Goal: Check status: Check status

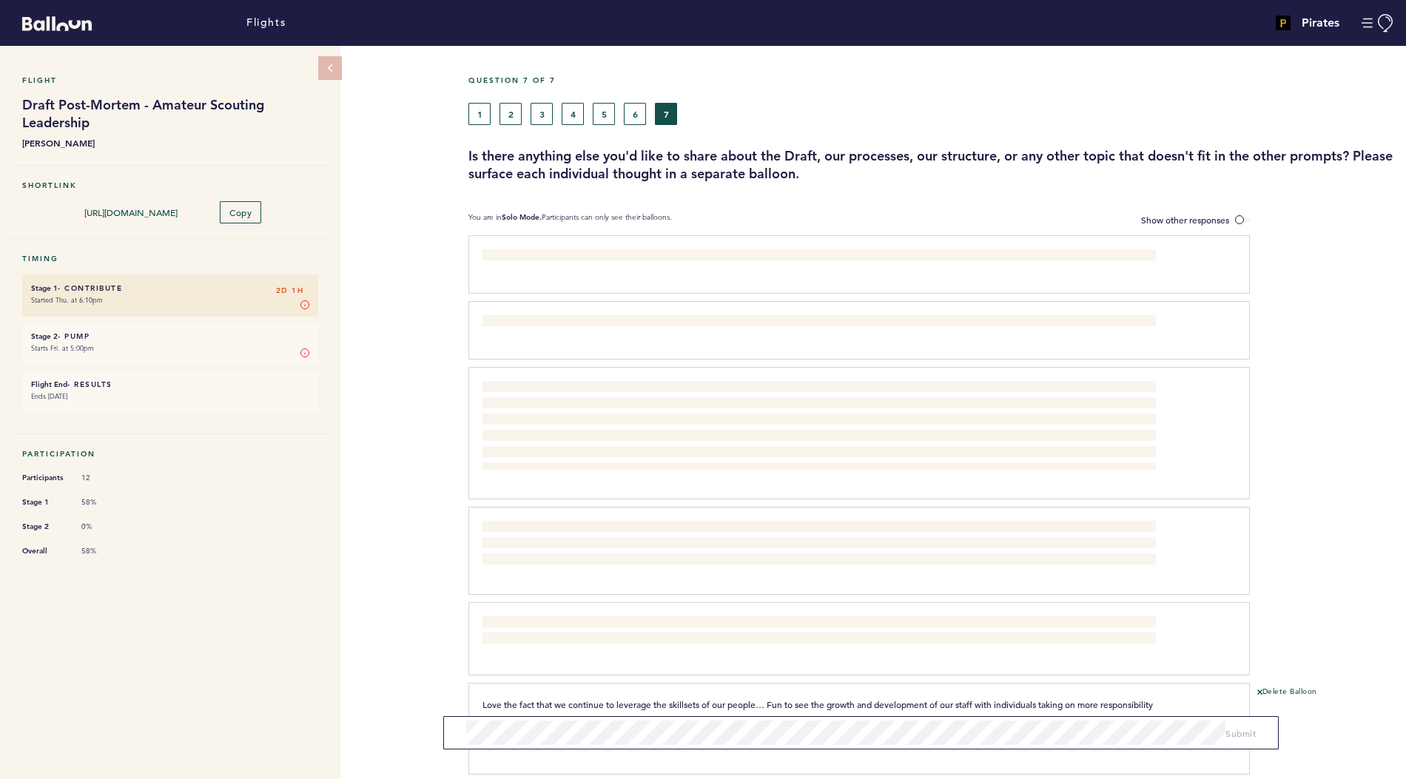
scroll to position [71, 0]
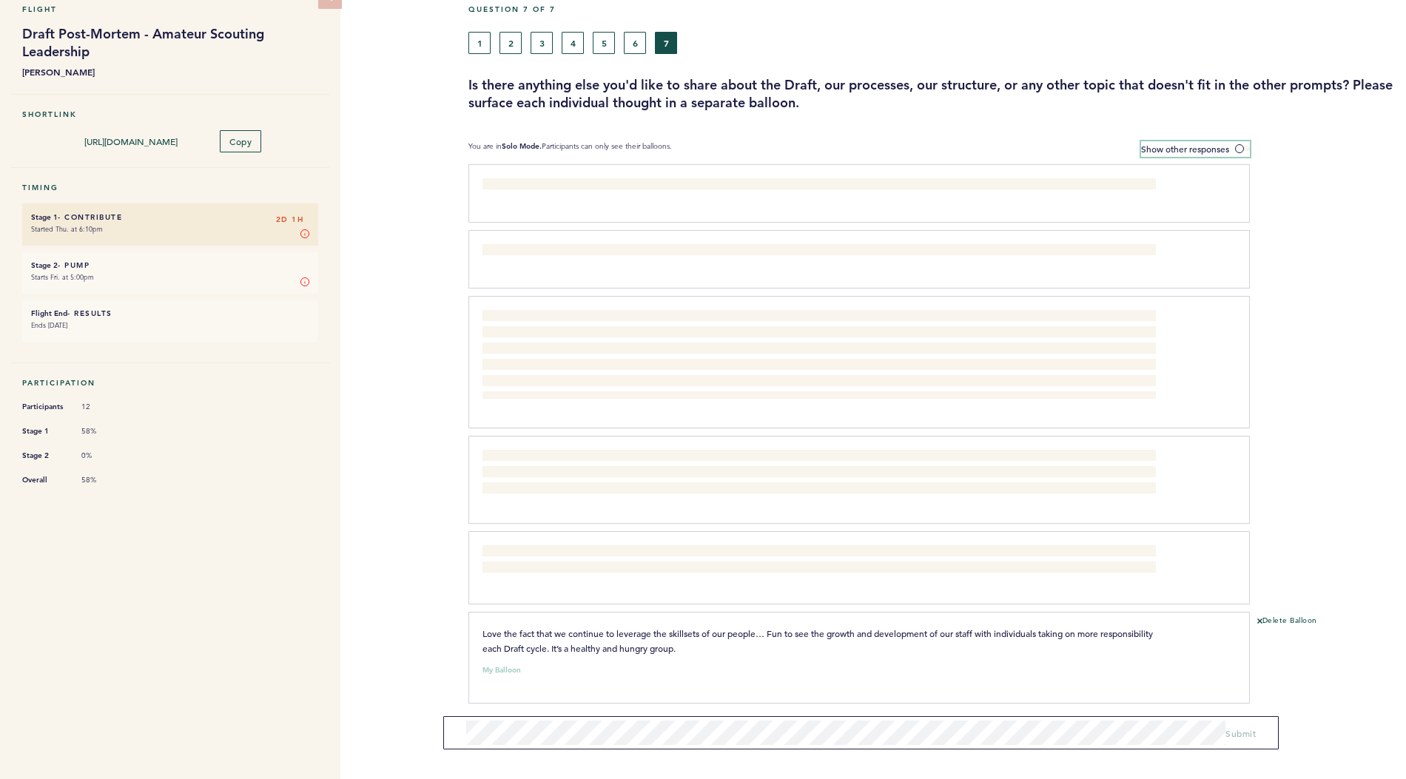
click at [1238, 149] on span at bounding box center [1242, 148] width 15 height 4
click at [0, 0] on input "Show other responses" at bounding box center [0, 0] width 0 height 0
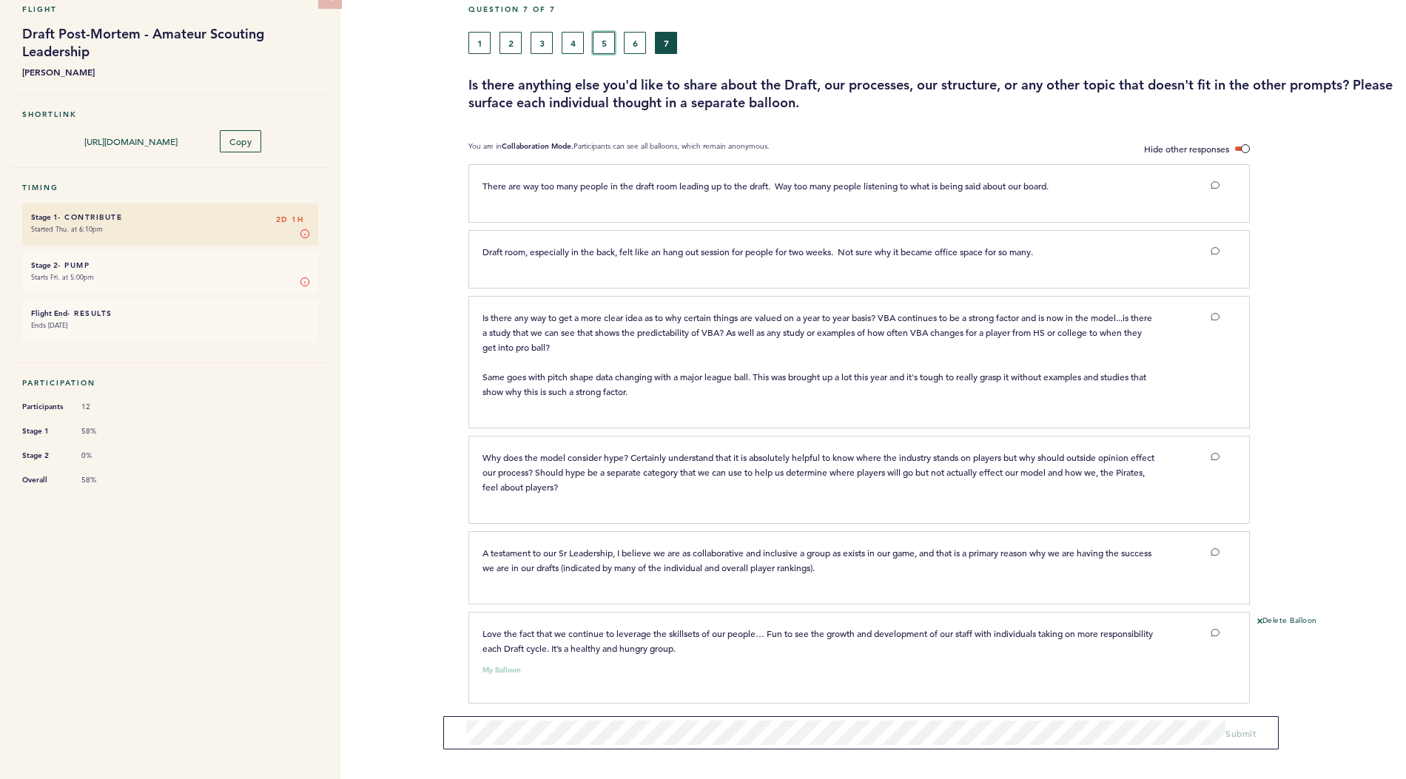
click at [599, 45] on button "5" at bounding box center [604, 43] width 22 height 22
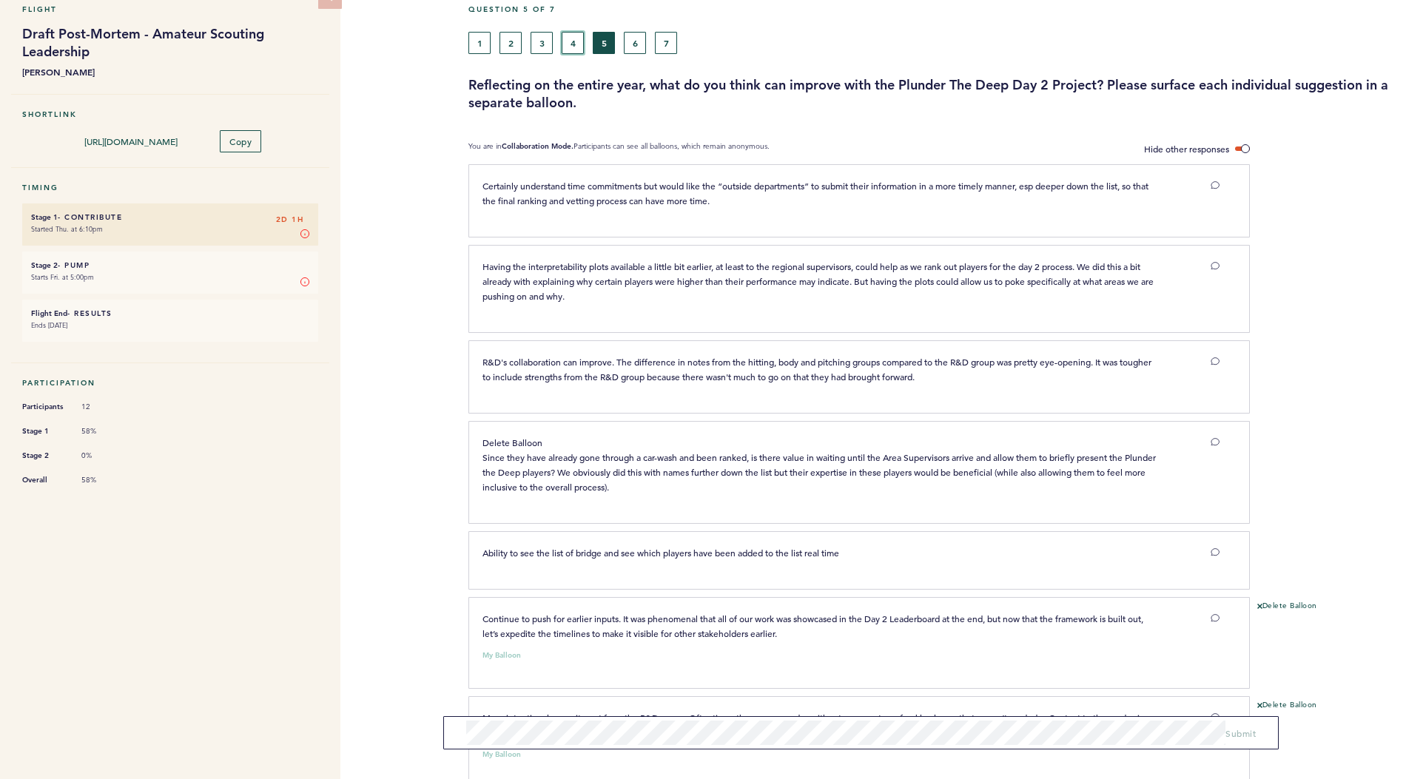
click at [562, 48] on button "4" at bounding box center [573, 43] width 22 height 22
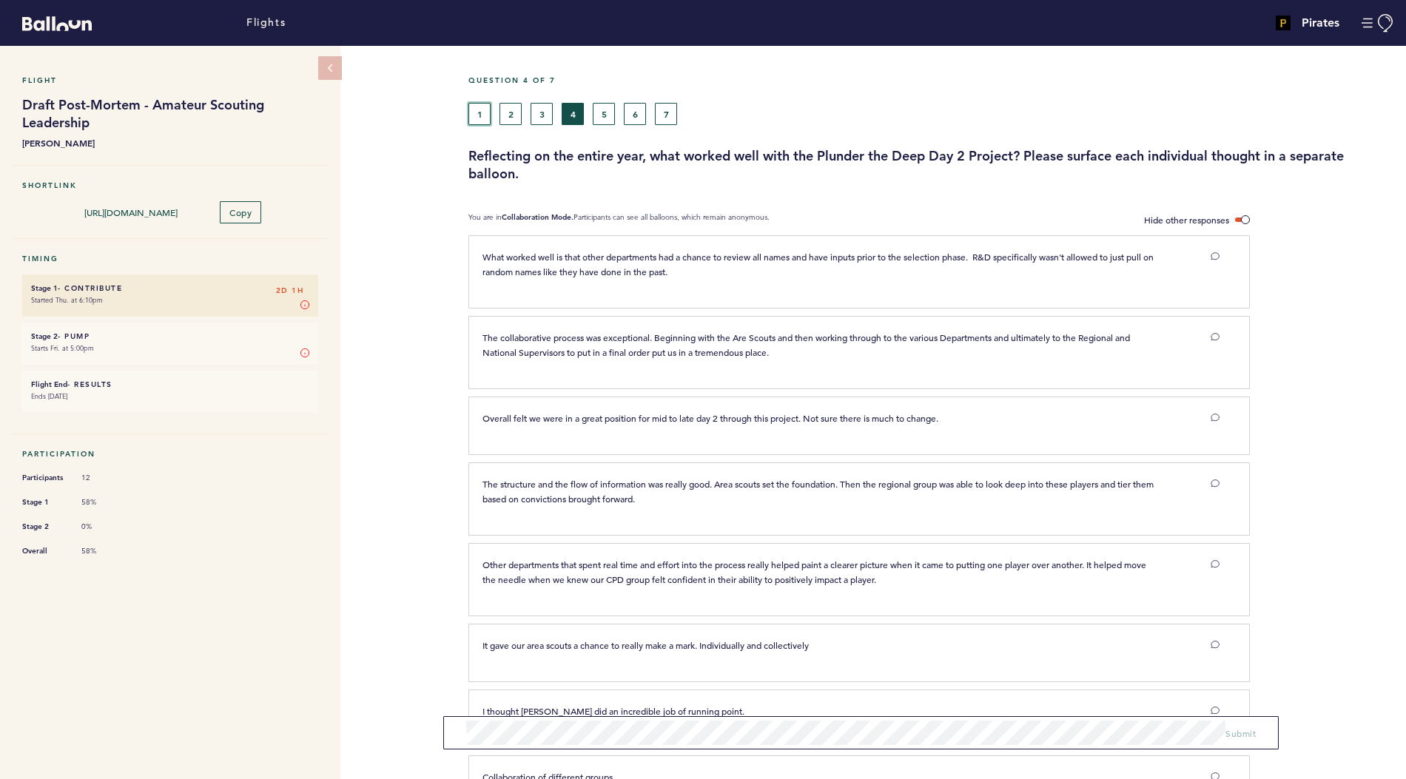
click at [484, 121] on button "1" at bounding box center [479, 114] width 22 height 22
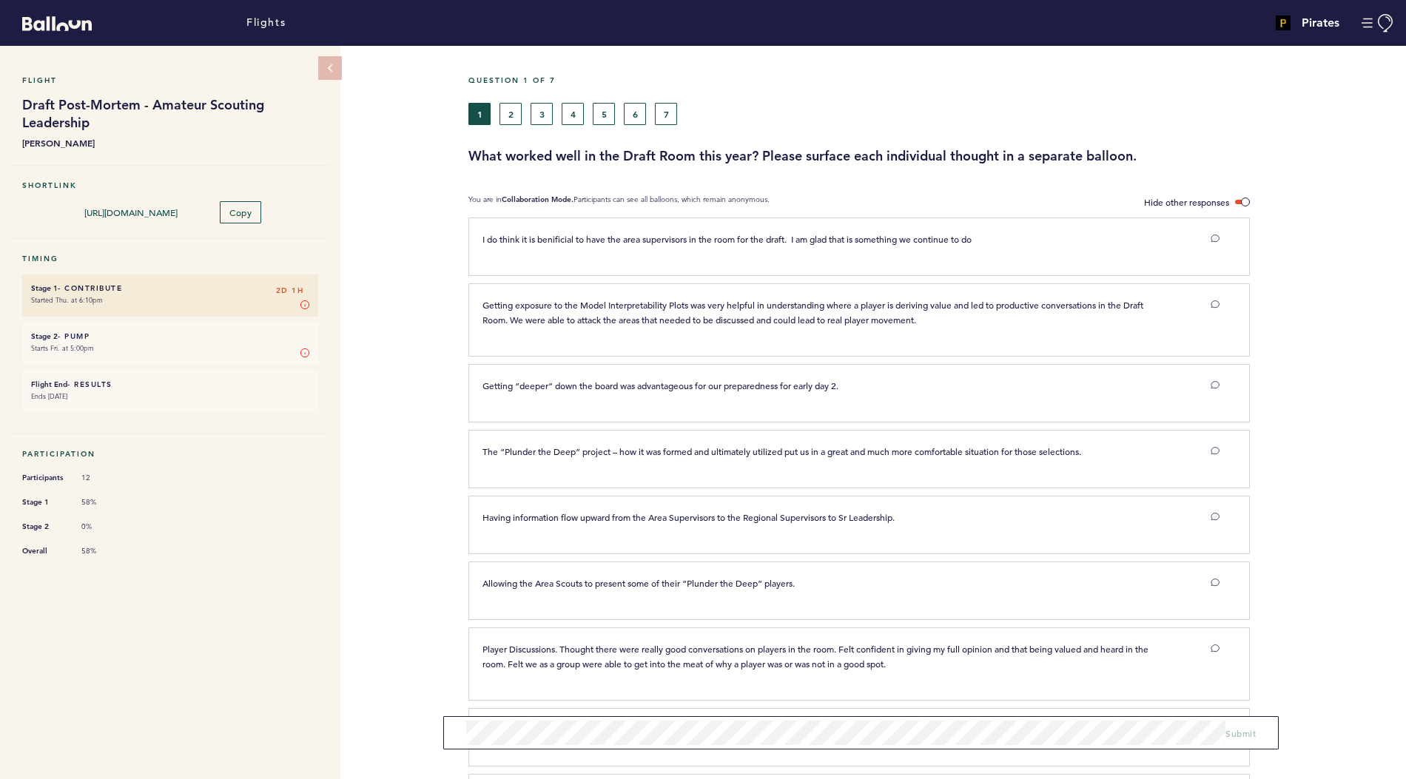
click at [510, 98] on div "Question 1 of 7" at bounding box center [931, 88] width 948 height 27
click at [510, 112] on button "2" at bounding box center [510, 114] width 22 height 22
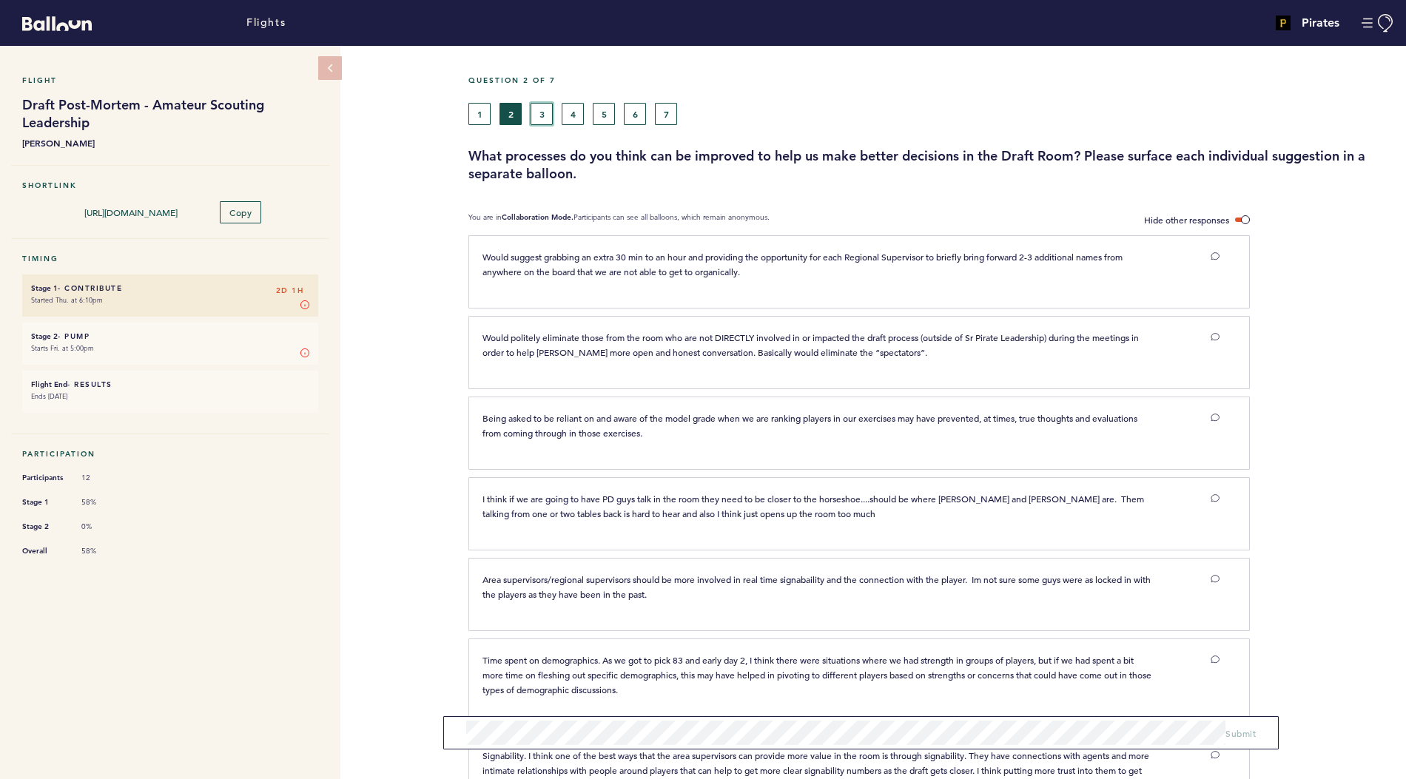
click at [533, 113] on button "3" at bounding box center [541, 114] width 22 height 22
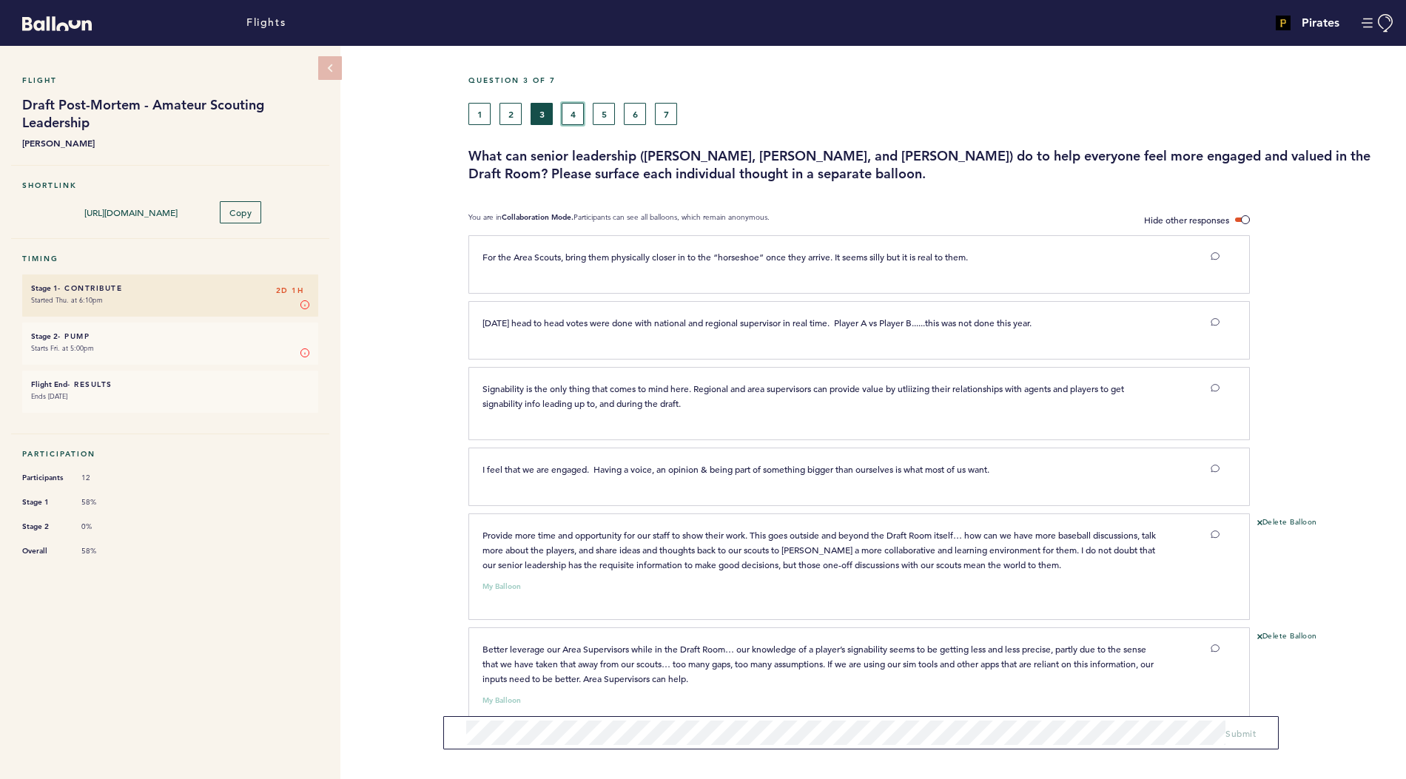
click at [570, 121] on button "4" at bounding box center [573, 114] width 22 height 22
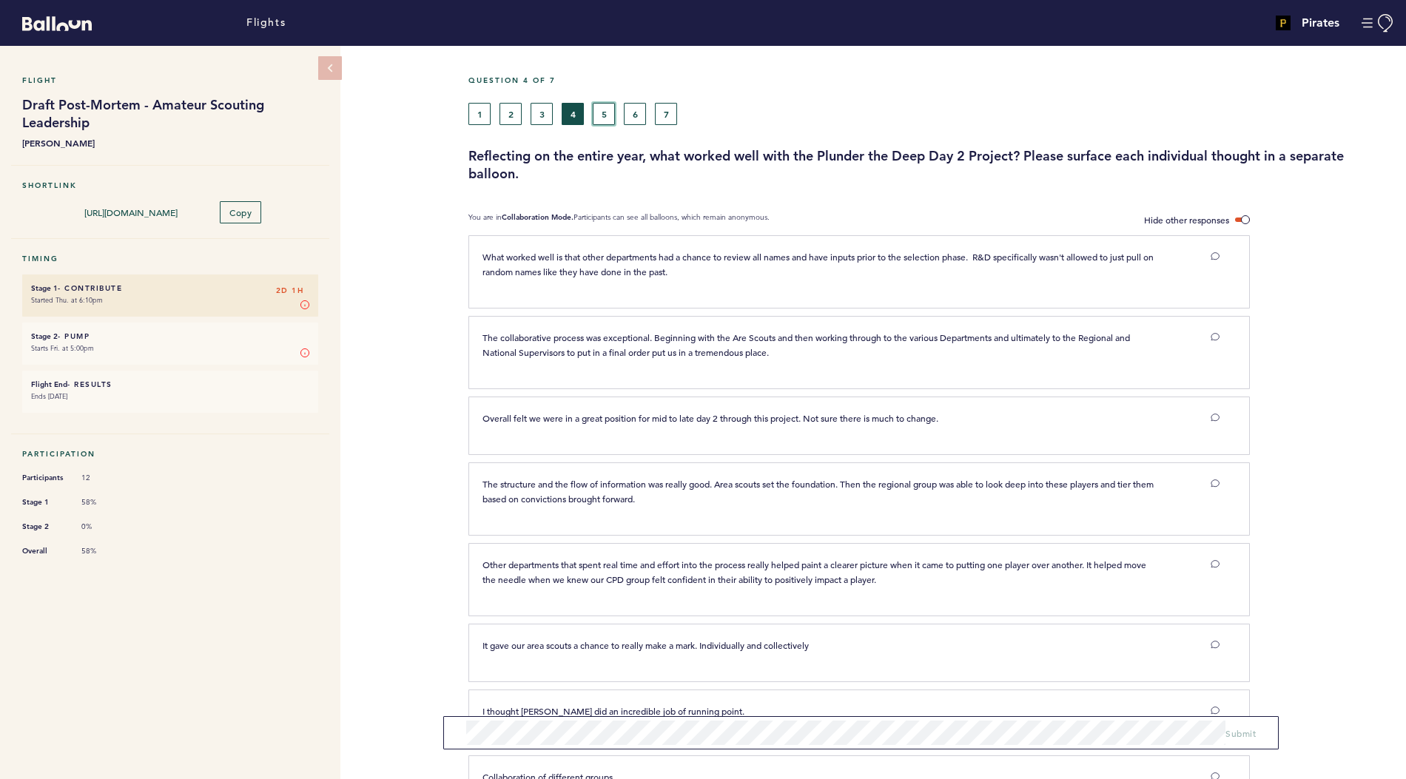
click at [604, 119] on button "5" at bounding box center [604, 114] width 22 height 22
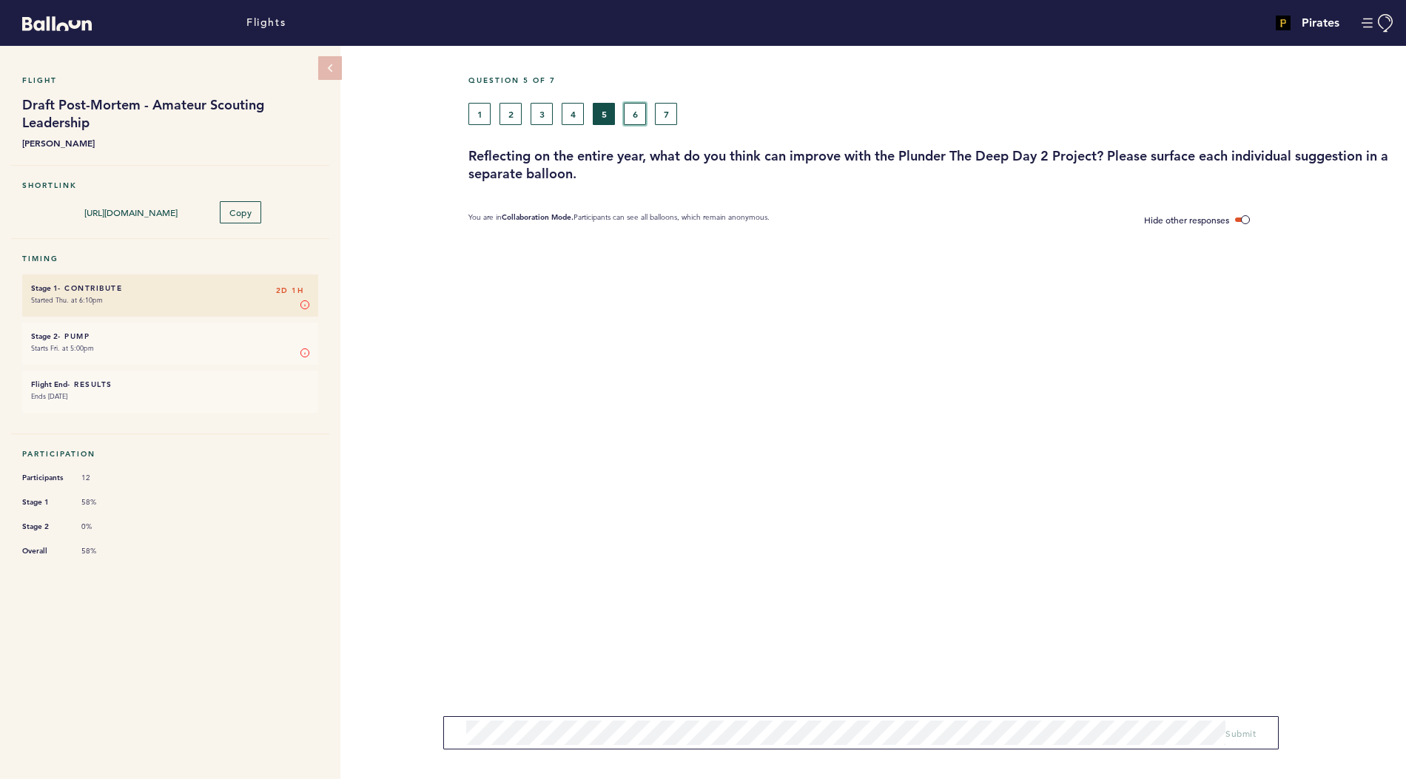
click at [625, 119] on button "6" at bounding box center [635, 114] width 22 height 22
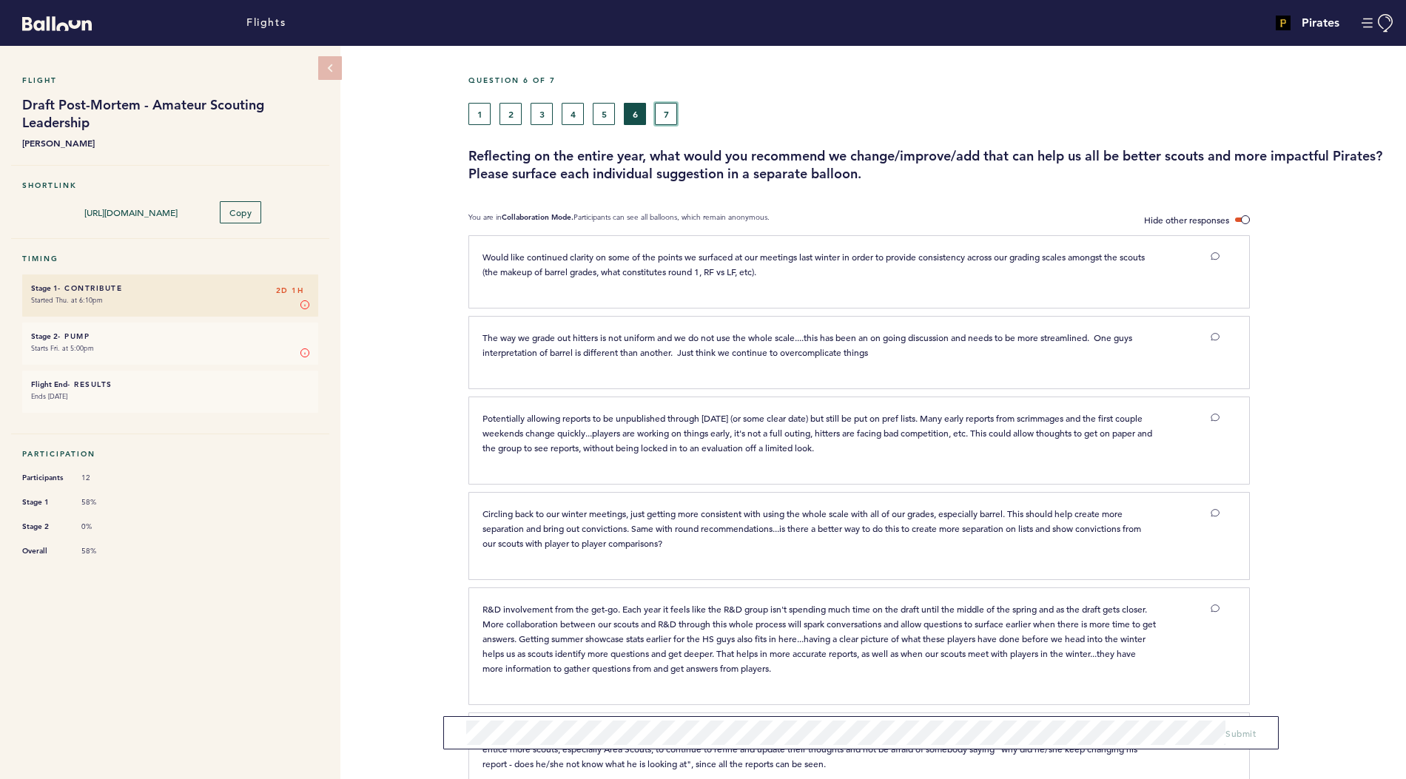
click at [669, 120] on button "7" at bounding box center [666, 114] width 22 height 22
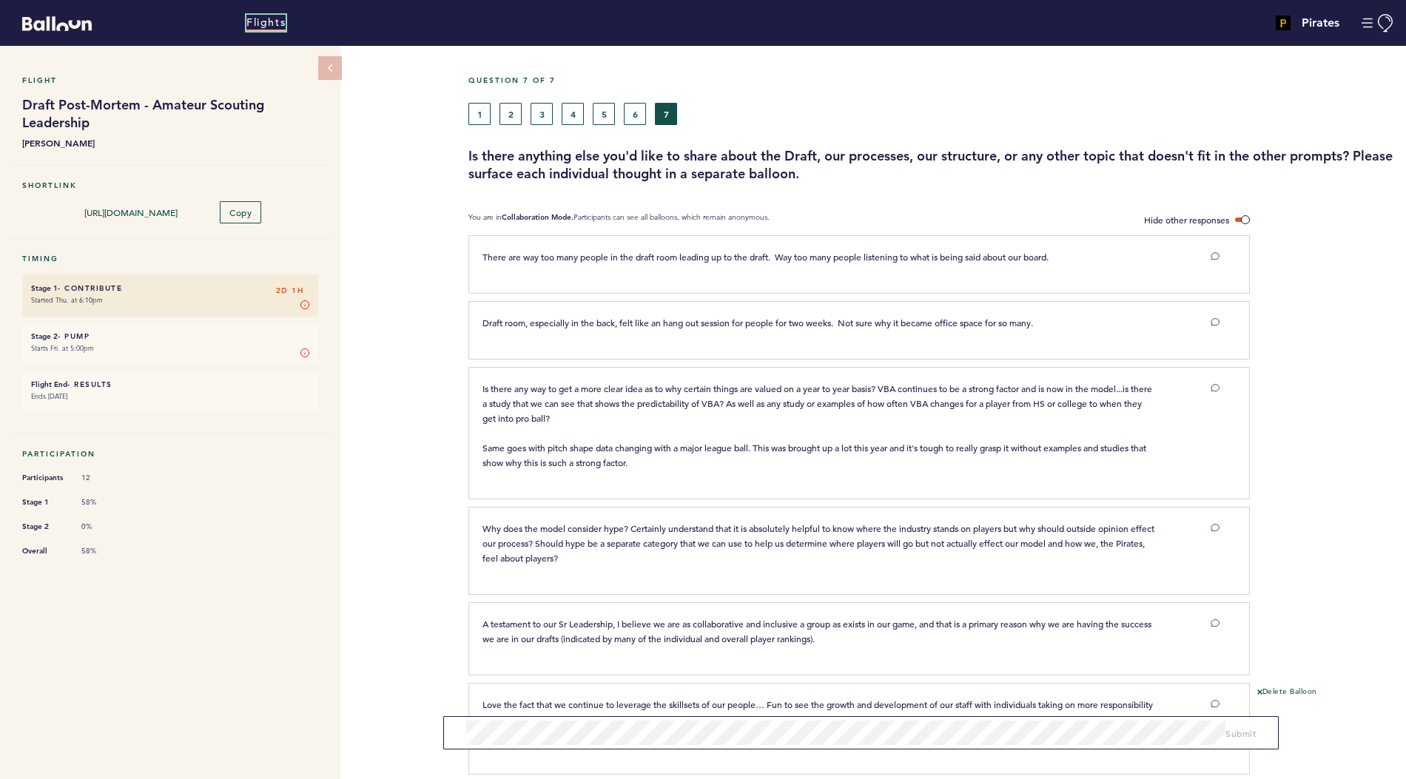
click at [263, 24] on link "Flights" at bounding box center [265, 23] width 39 height 16
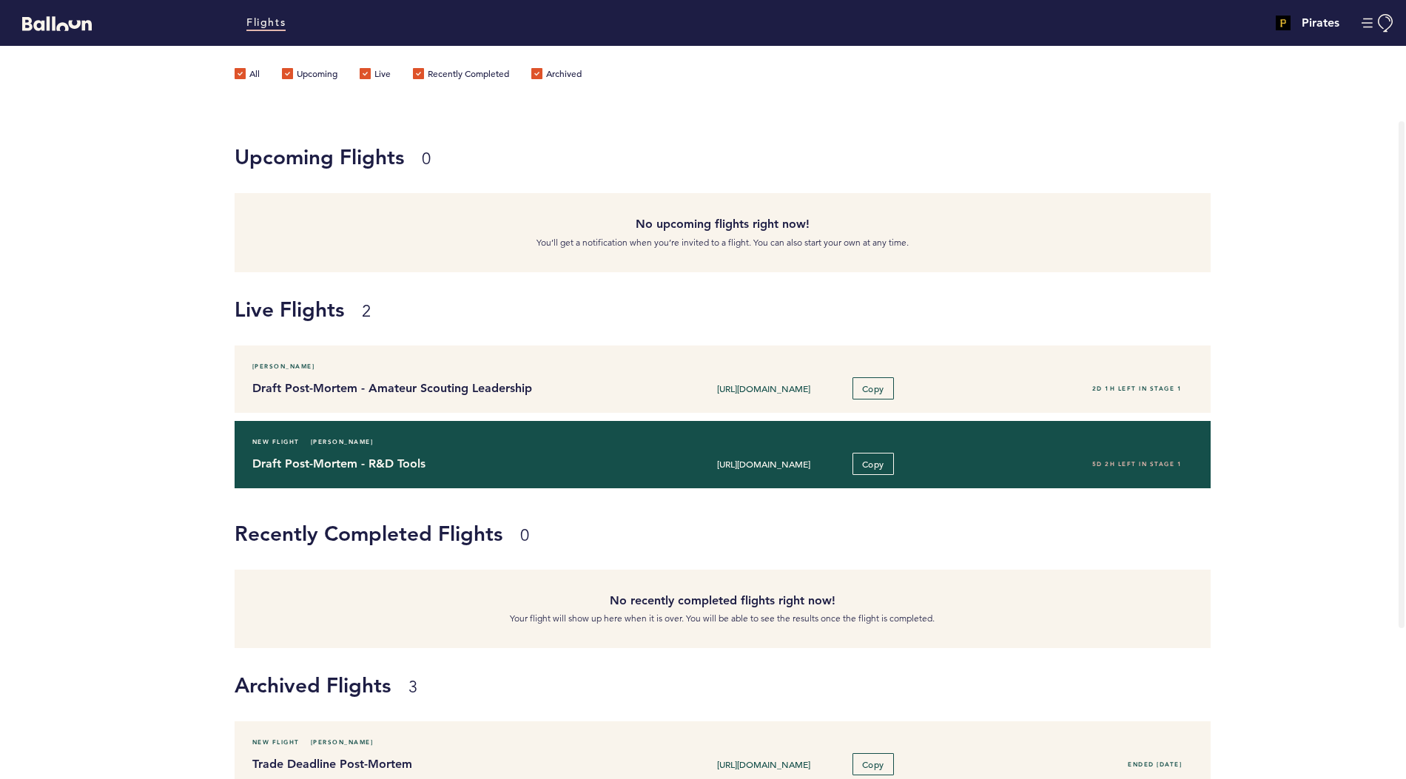
click at [343, 448] on div "New Flight [PERSON_NAME] Draft Post-Mortem - R&D Tools [URL][DOMAIN_NAME] Copy …" at bounding box center [723, 454] width 976 height 67
